Goal: Check status: Check status

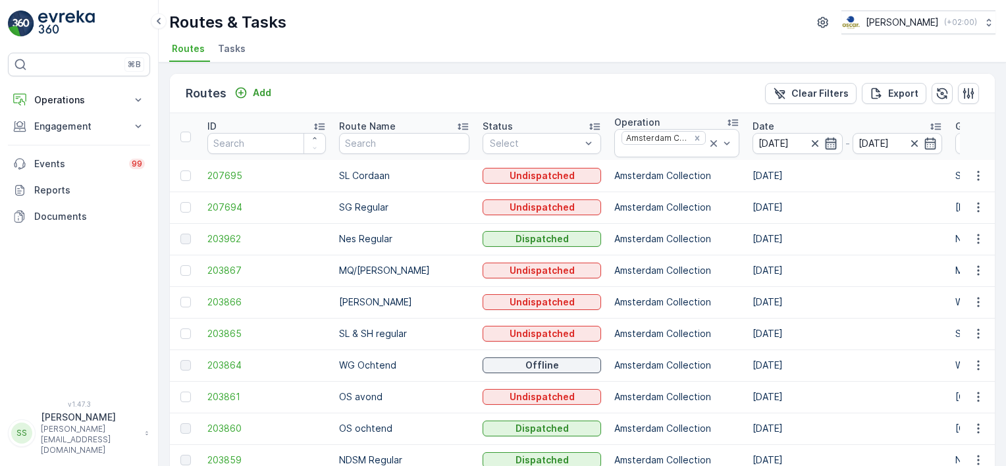
click at [825, 142] on icon "button" at bounding box center [830, 143] width 11 height 12
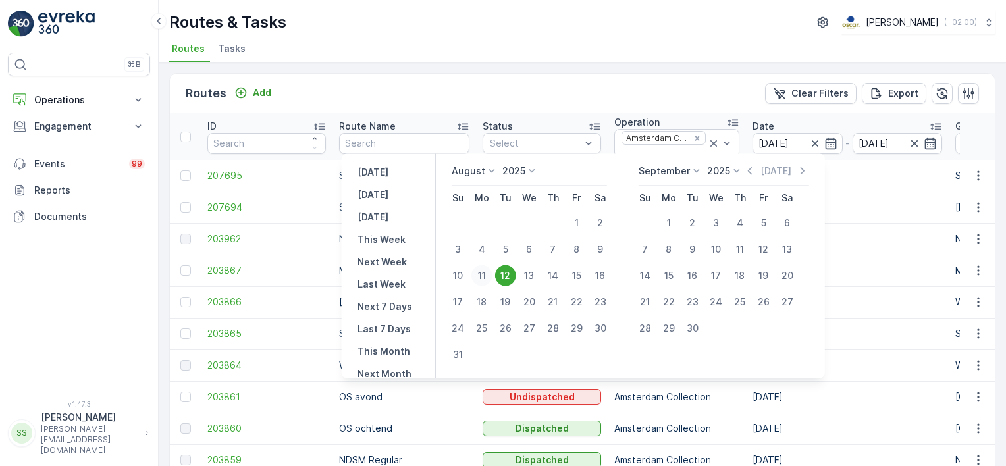
click at [492, 274] on div "11" at bounding box center [481, 275] width 21 height 21
type input "[DATE]"
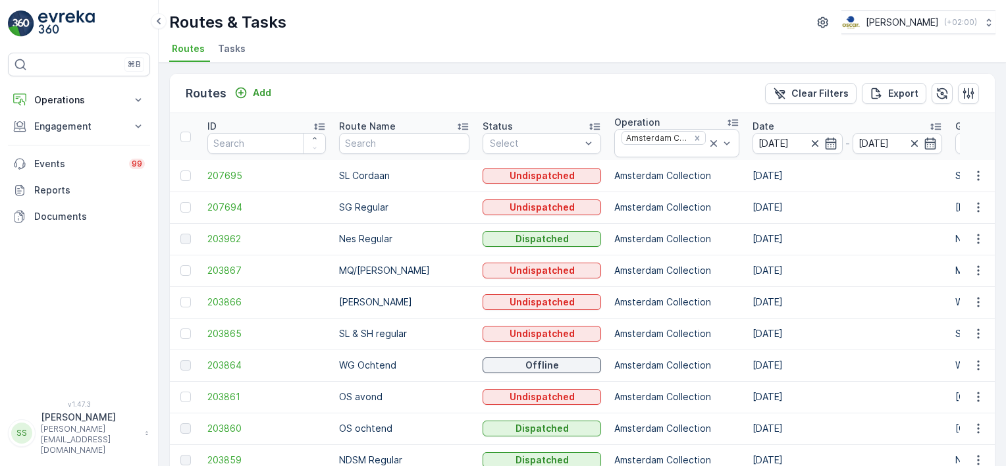
click at [621, 85] on div "Routes Add Clear Filters Export" at bounding box center [582, 93] width 825 height 39
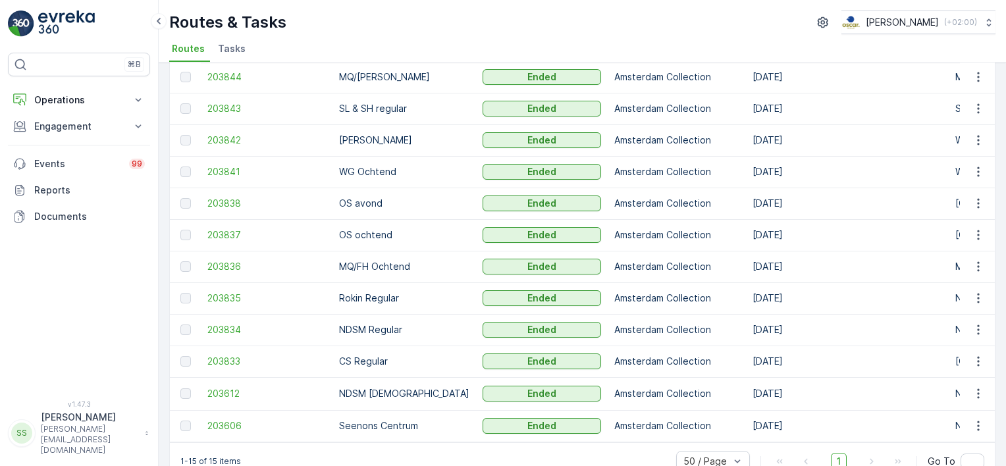
scroll to position [197, 0]
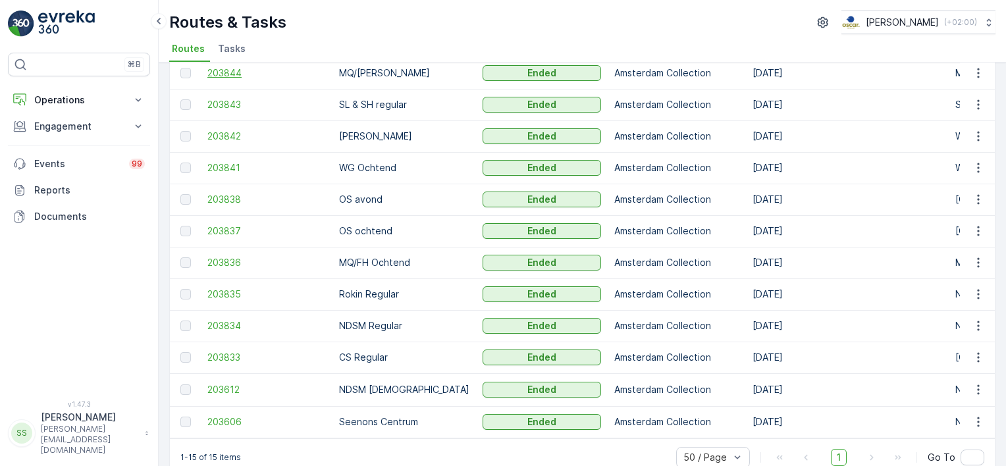
click at [232, 71] on span "203844" at bounding box center [266, 72] width 118 height 13
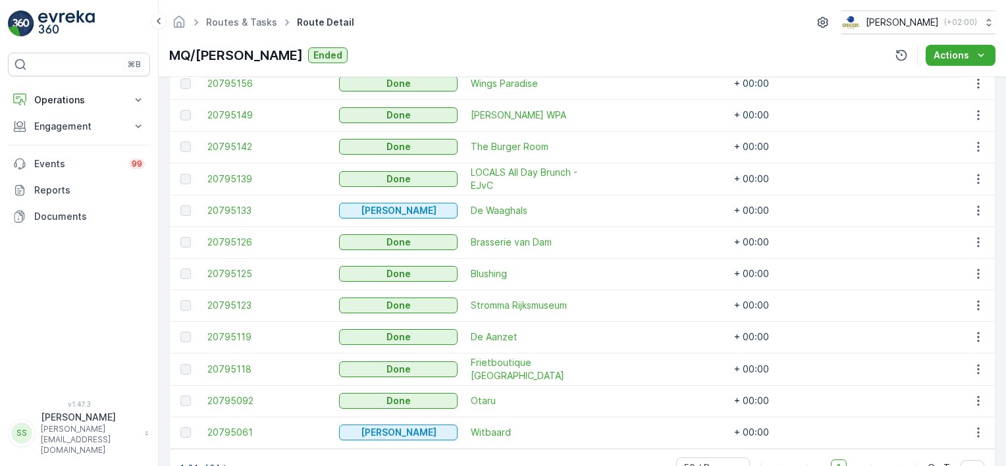
scroll to position [790, 0]
click at [221, 84] on span "20795156" at bounding box center [266, 82] width 118 height 13
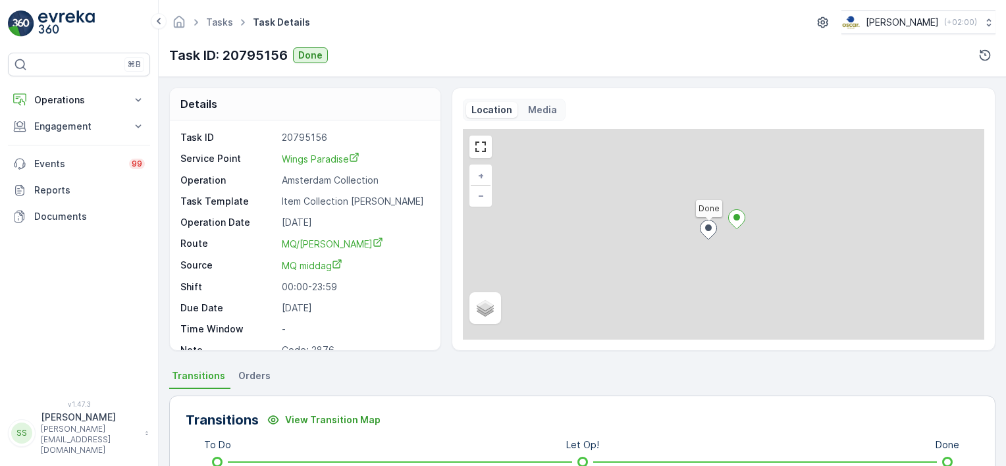
scroll to position [197, 0]
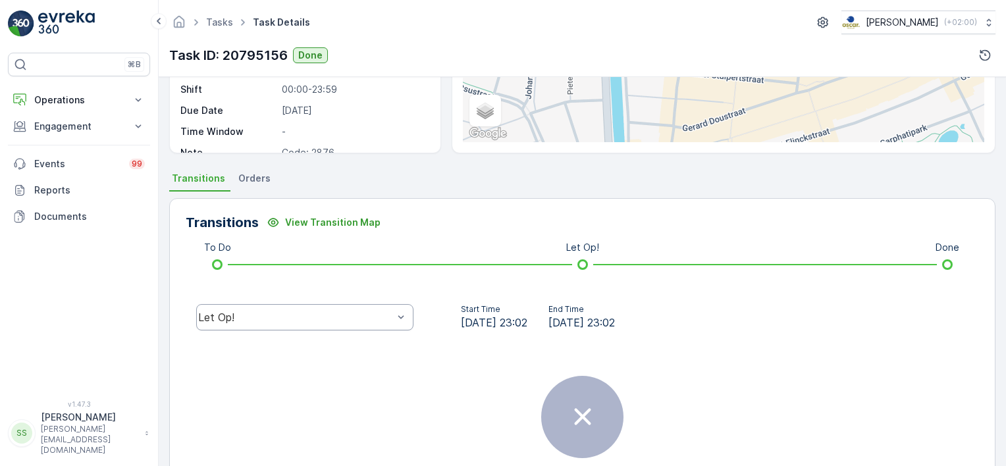
click at [317, 317] on div "Let Op!" at bounding box center [295, 317] width 195 height 12
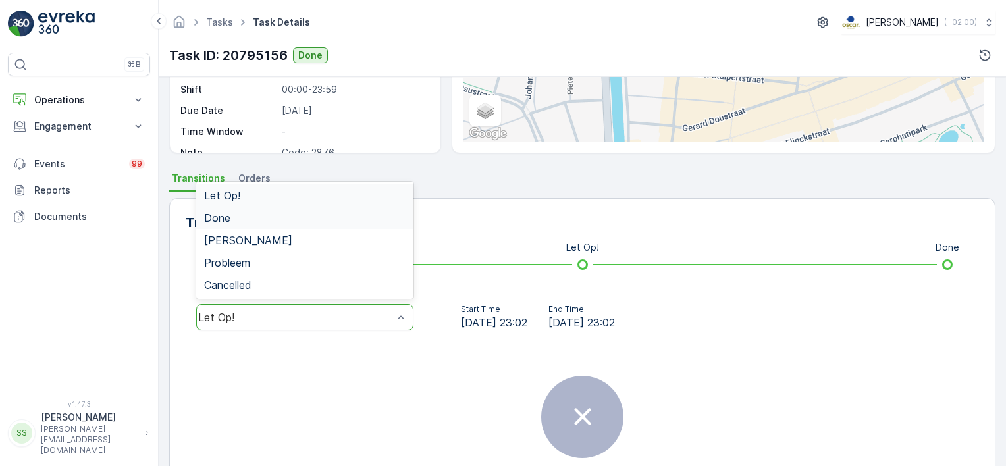
click at [255, 210] on div "Done" at bounding box center [304, 218] width 217 height 22
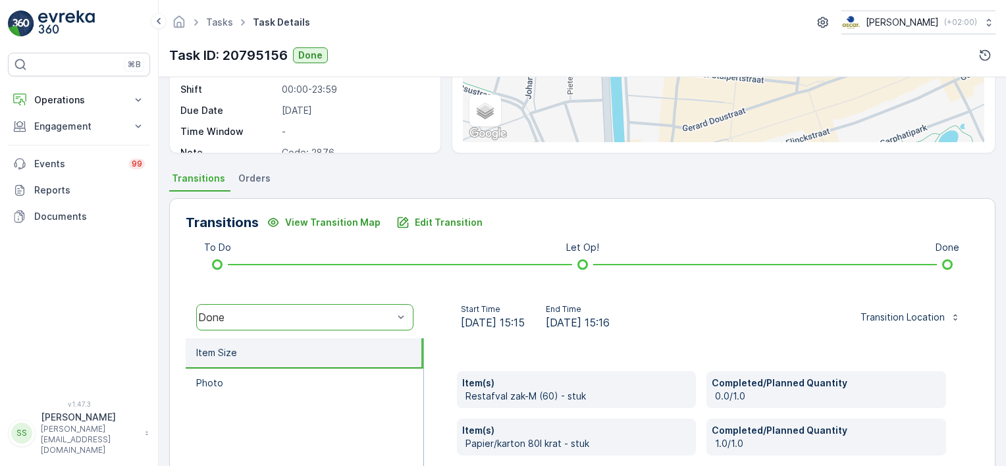
click at [434, 309] on div "Start Time [DATE] 15:15 End Time [DATE] 15:16" at bounding box center [534, 317] width 201 height 26
